Goal: Transaction & Acquisition: Purchase product/service

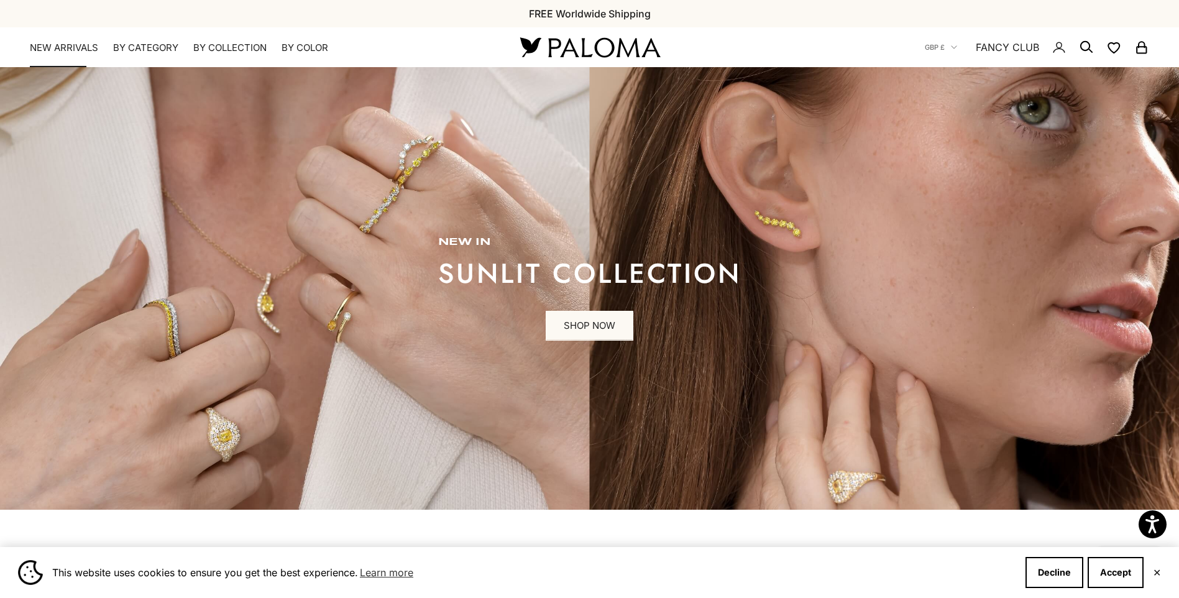
click at [93, 52] on link "NEW ARRIVALS" at bounding box center [64, 48] width 68 height 12
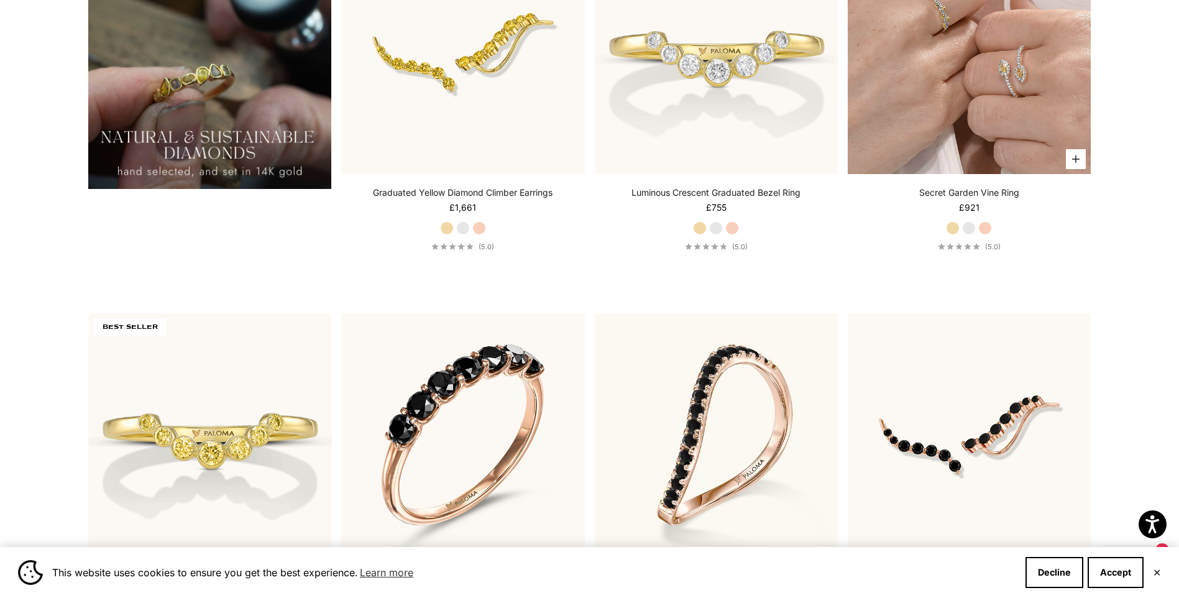
scroll to position [1554, 0]
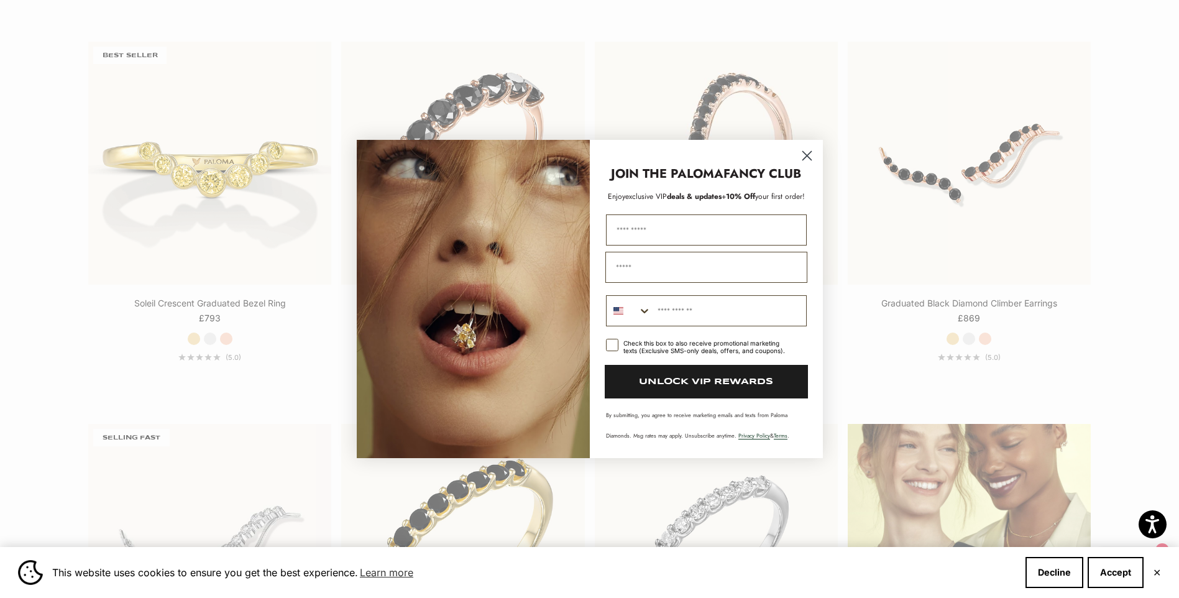
click at [809, 158] on icon "Close dialog" at bounding box center [806, 156] width 9 height 9
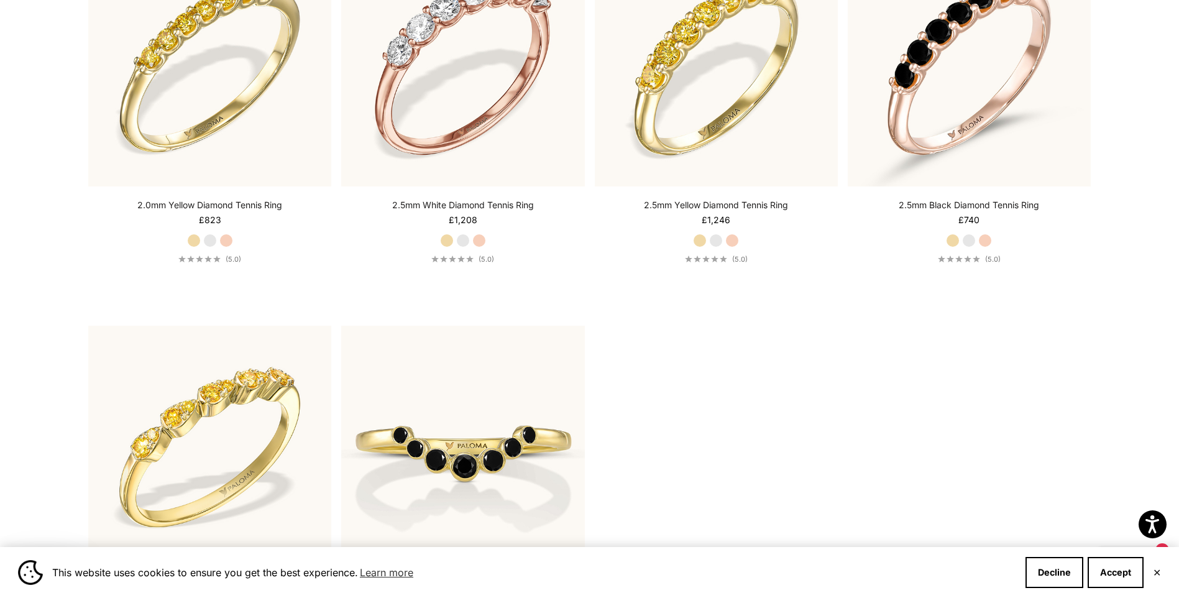
scroll to position [2424, 0]
